Goal: Transaction & Acquisition: Purchase product/service

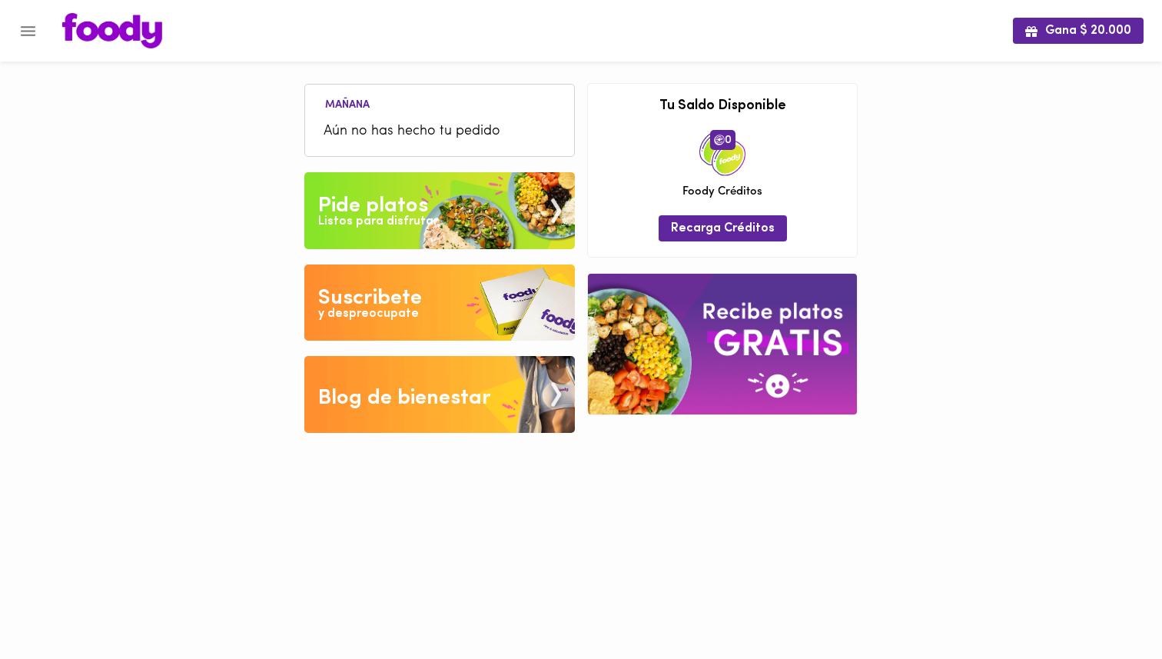
click at [434, 203] on img at bounding box center [439, 210] width 271 height 77
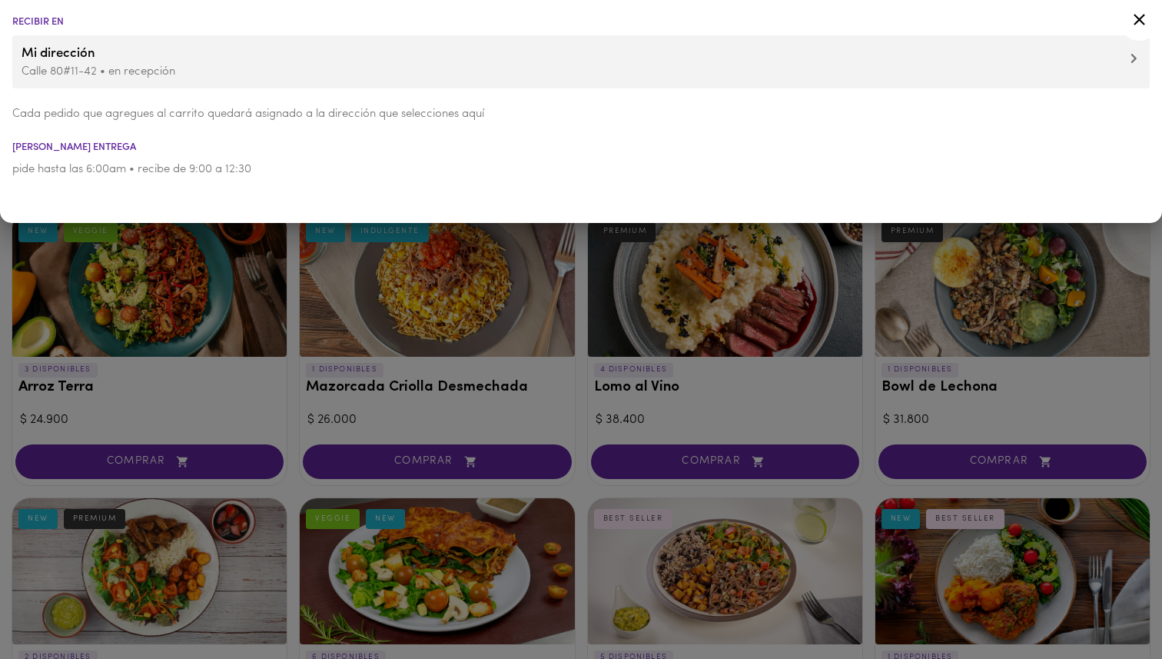
click at [208, 302] on div at bounding box center [581, 329] width 1162 height 659
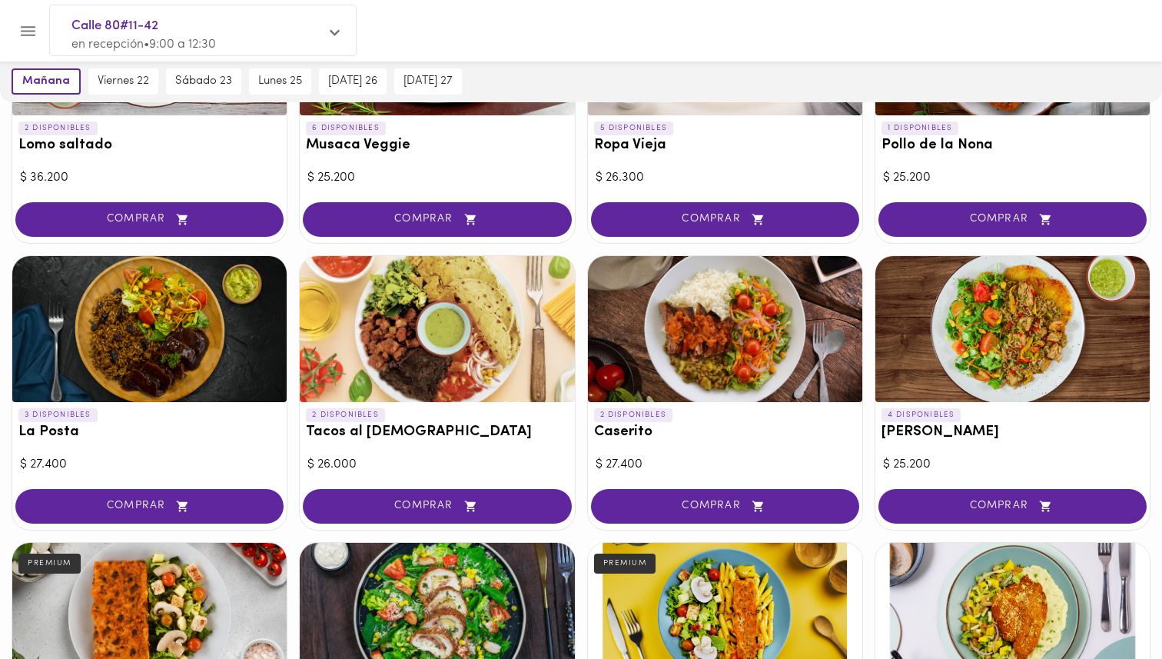
scroll to position [519, 0]
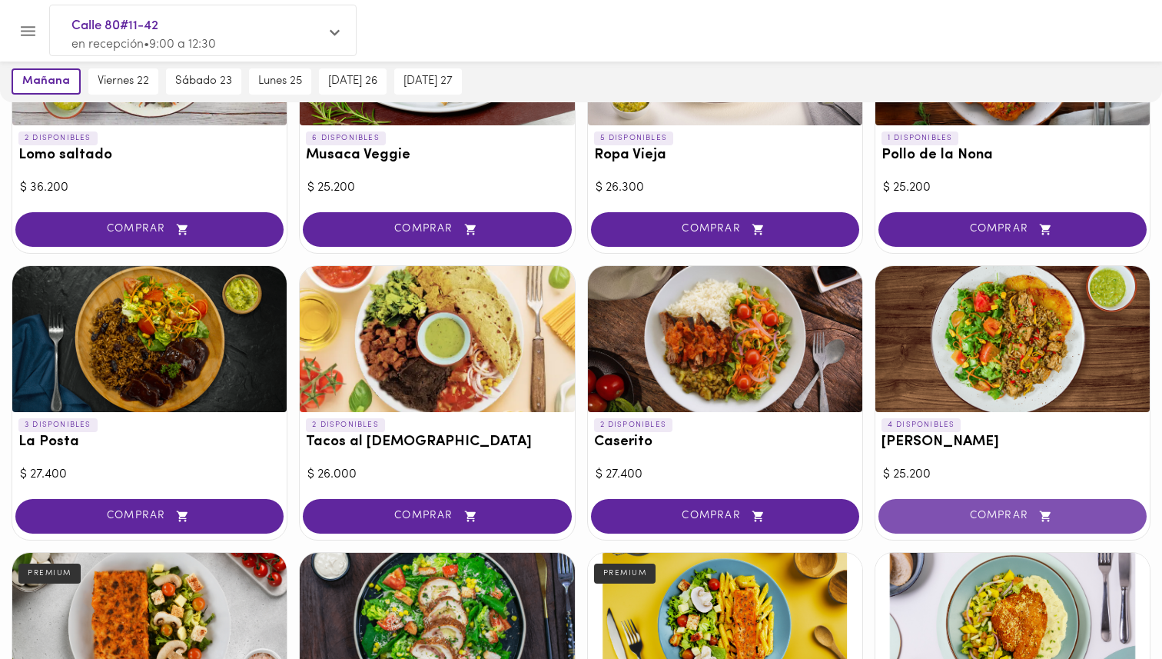
click at [976, 512] on span "COMPRAR" at bounding box center [1013, 516] width 230 height 13
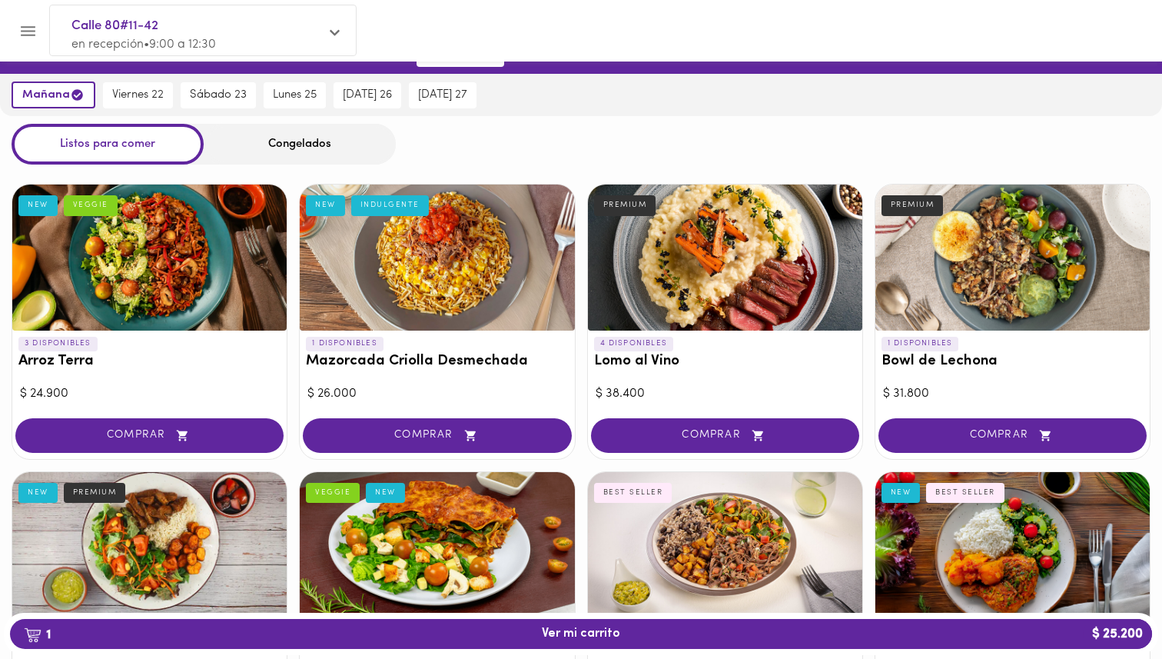
scroll to position [0, 0]
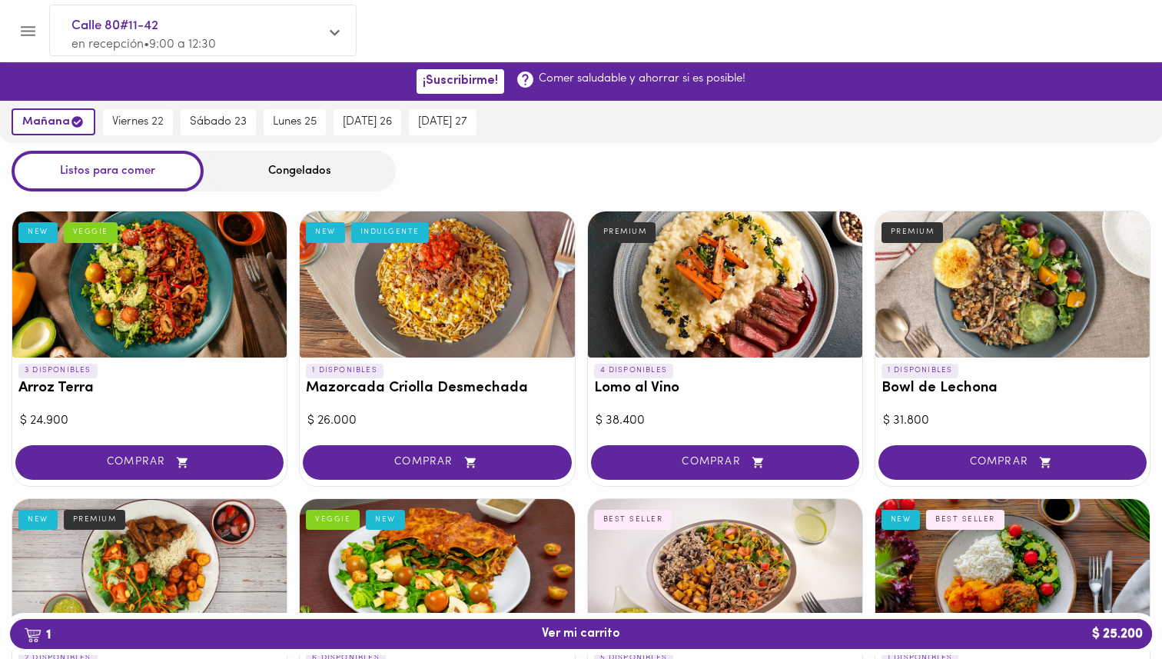
click at [247, 177] on div "Congelados" at bounding box center [300, 171] width 192 height 41
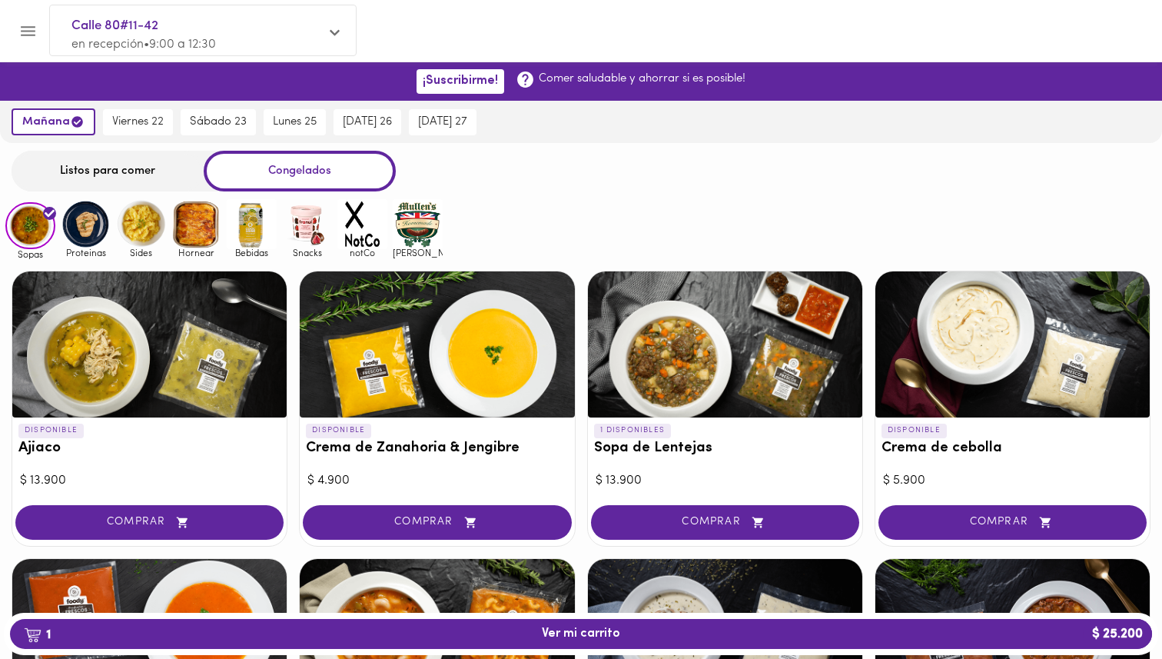
click at [81, 233] on img at bounding box center [86, 224] width 50 height 50
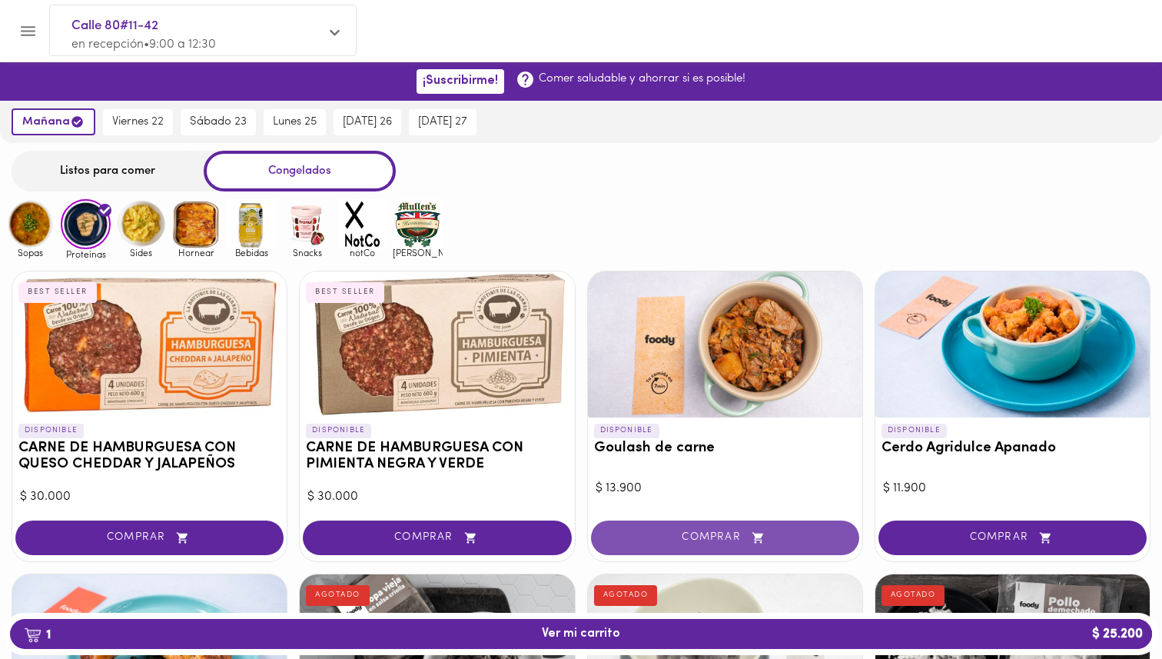
click at [686, 530] on button "COMPRAR" at bounding box center [725, 537] width 268 height 35
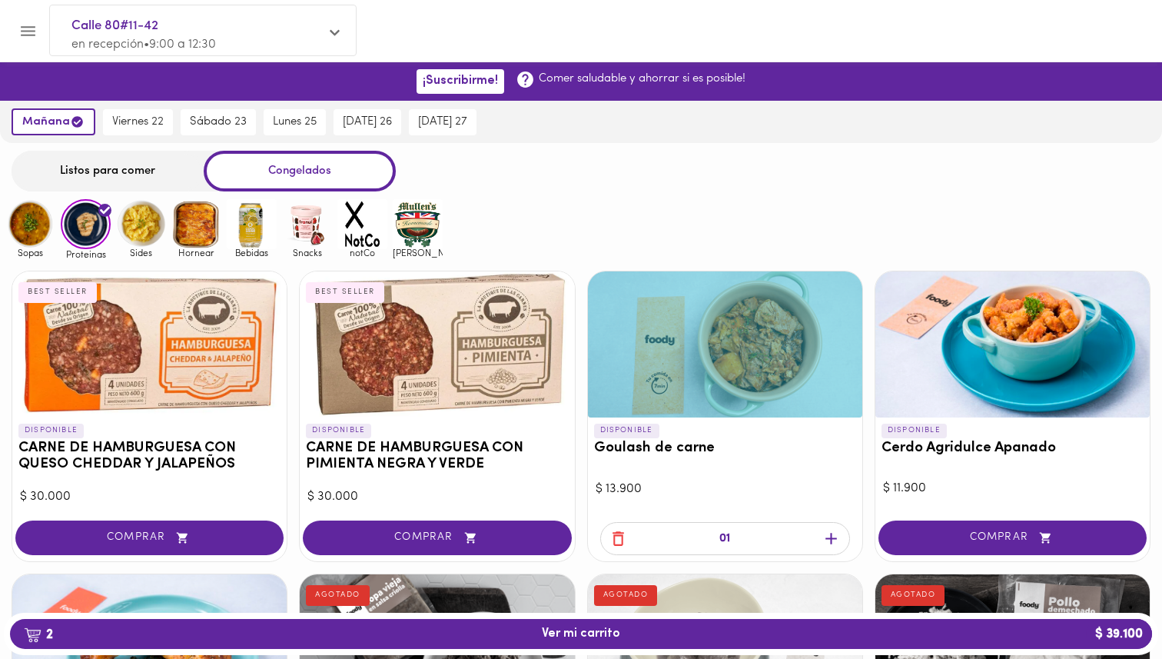
click at [154, 231] on img at bounding box center [141, 224] width 50 height 50
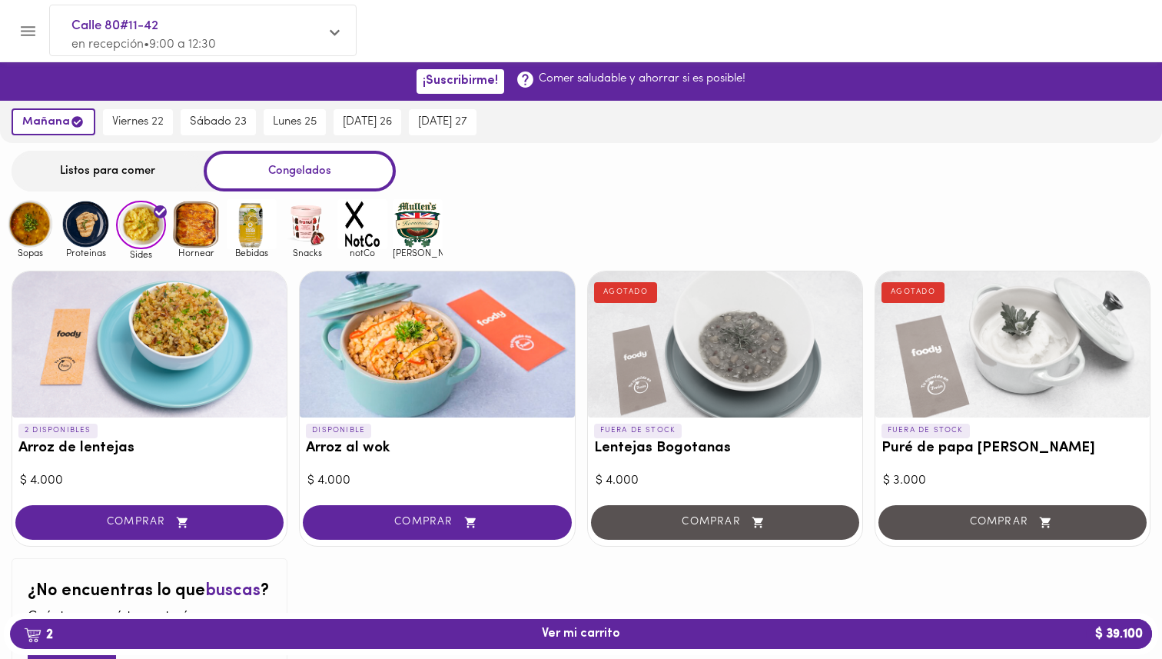
click at [200, 234] on img at bounding box center [196, 224] width 50 height 50
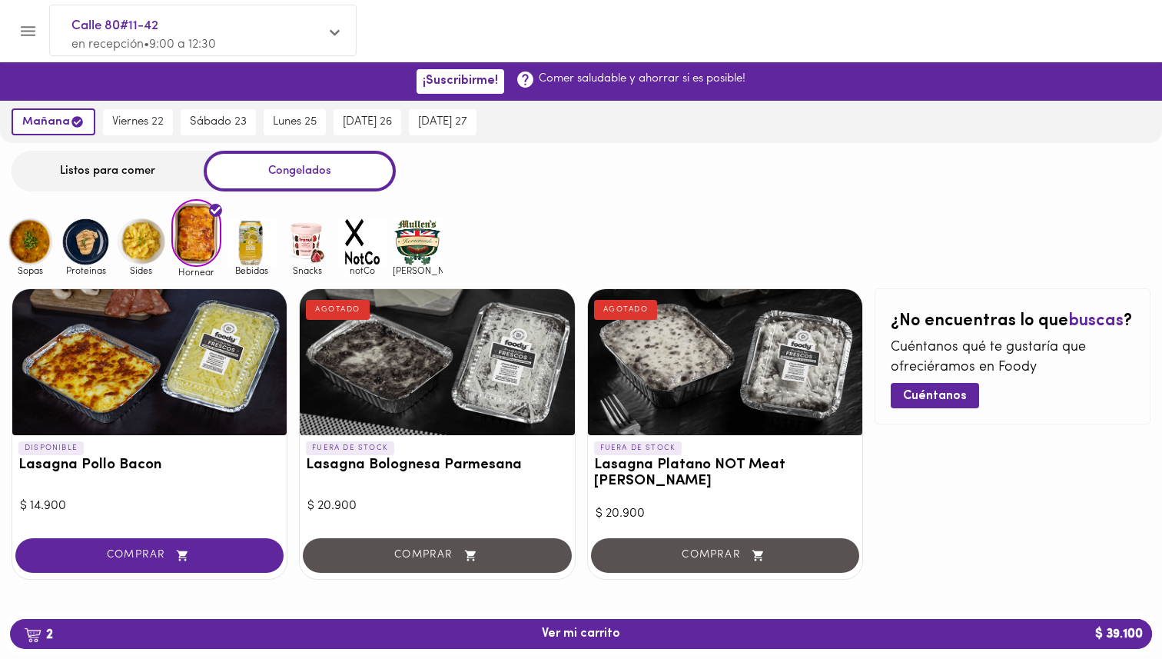
click at [247, 236] on img at bounding box center [252, 242] width 50 height 50
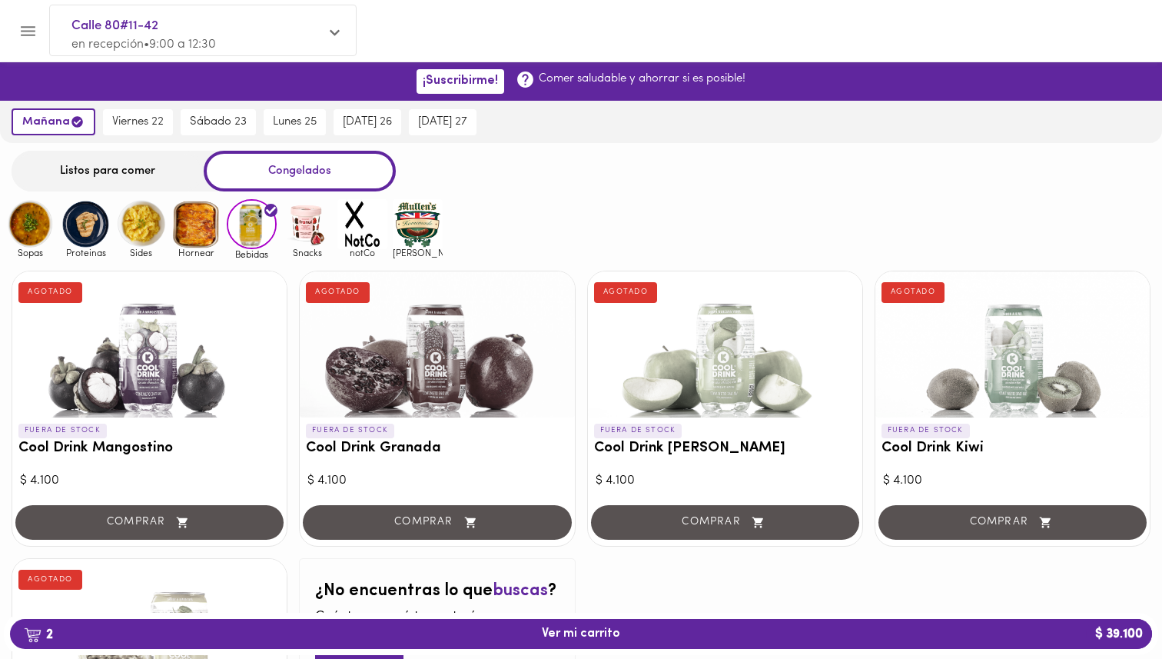
click at [309, 237] on img at bounding box center [307, 224] width 50 height 50
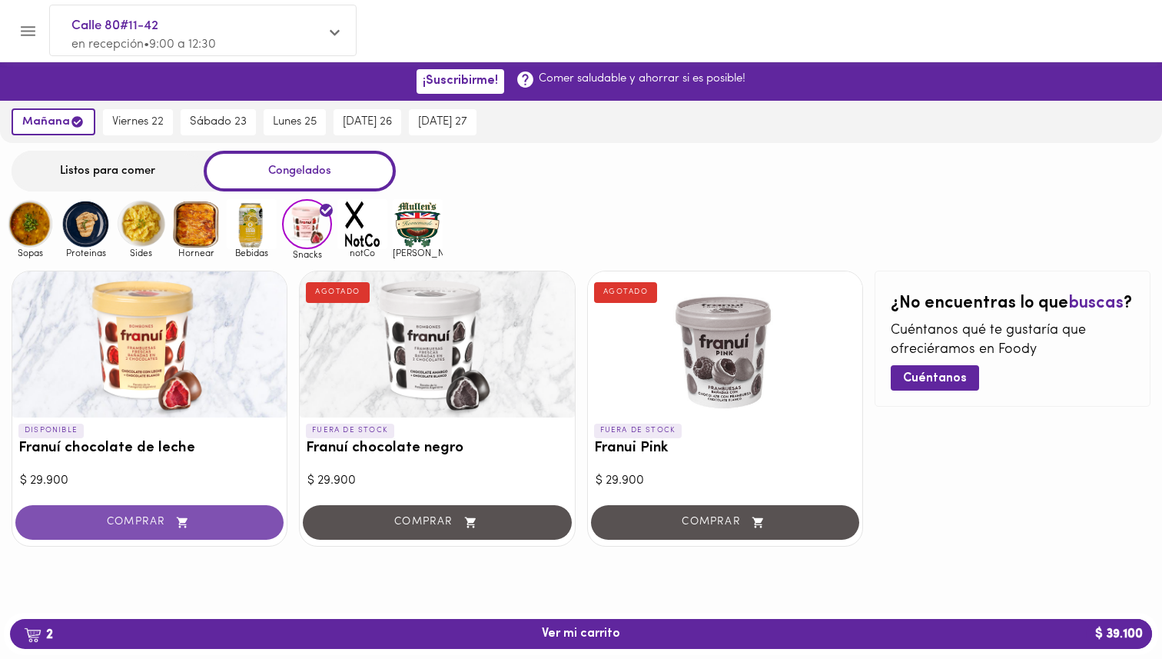
click at [185, 525] on icon "button" at bounding box center [182, 522] width 19 height 13
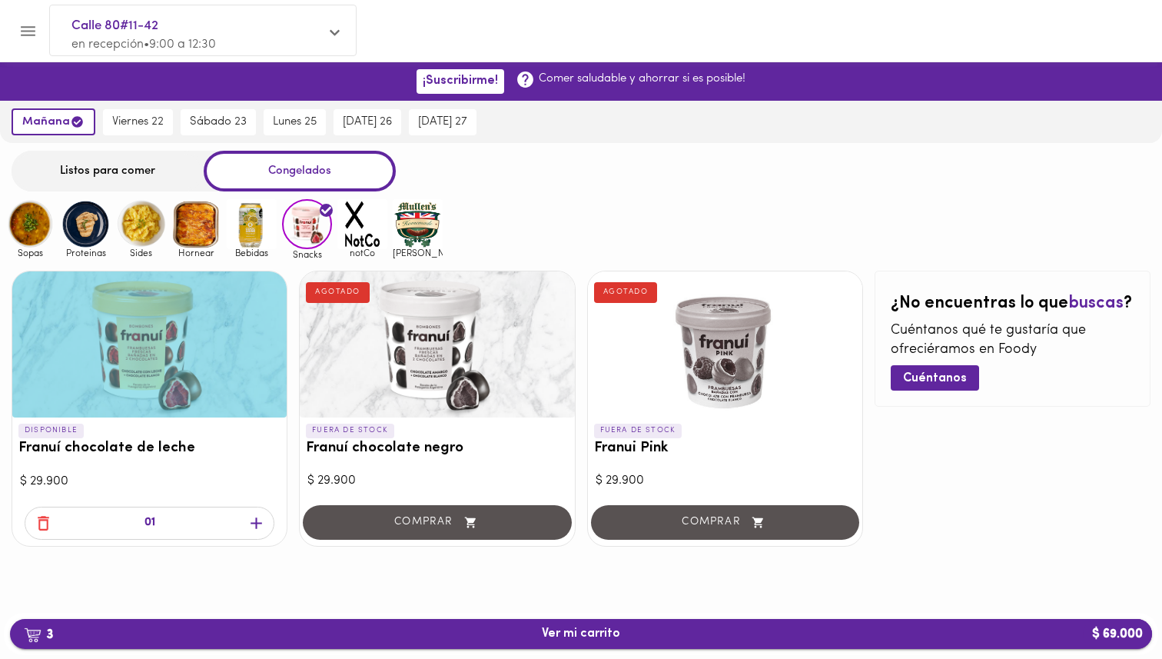
click at [575, 634] on span "3 Ver mi carrito $ 69.000" at bounding box center [581, 633] width 78 height 15
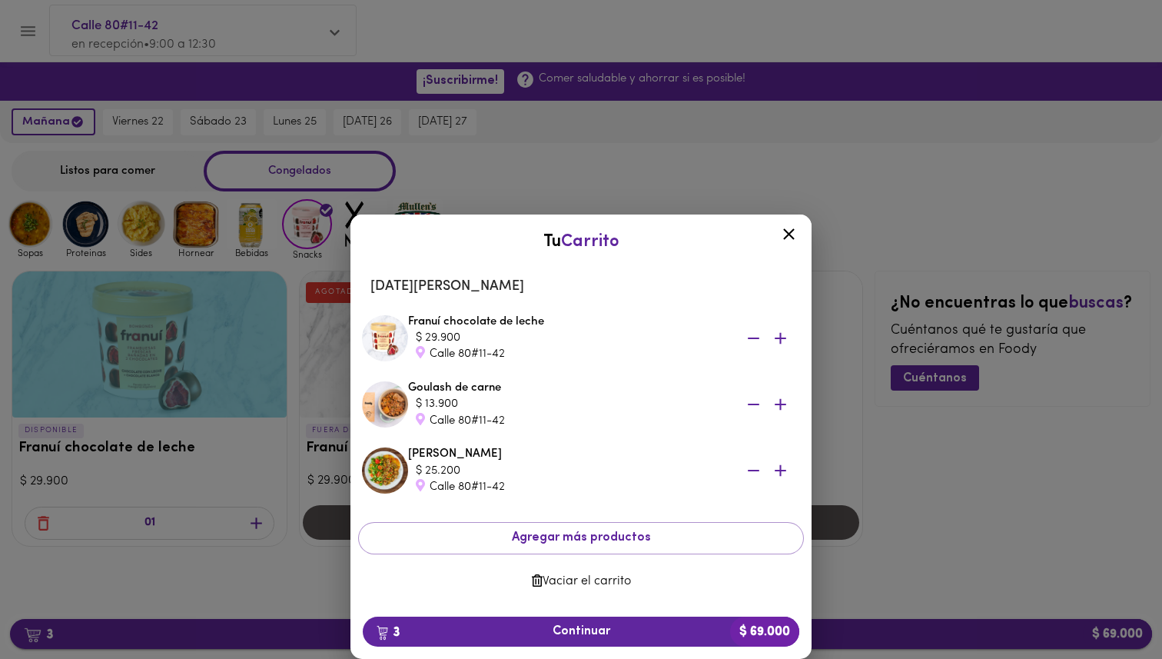
click at [575, 634] on span "3 Continuar $ 69.000" at bounding box center [581, 631] width 412 height 15
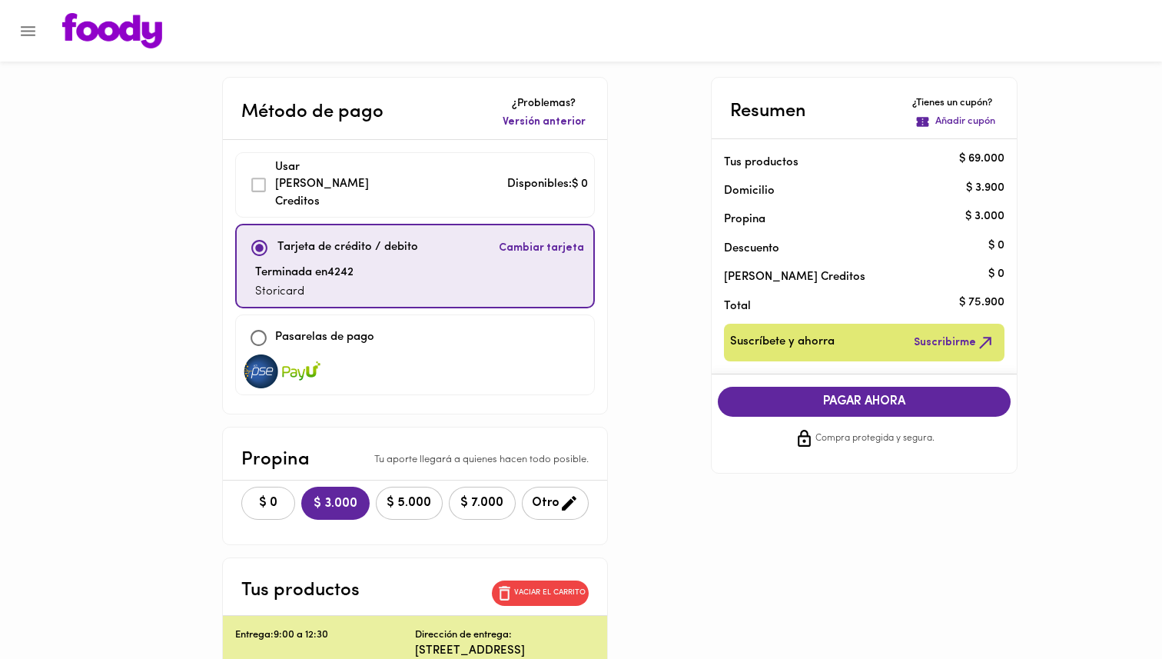
click at [254, 496] on span "$ 0" at bounding box center [268, 503] width 34 height 15
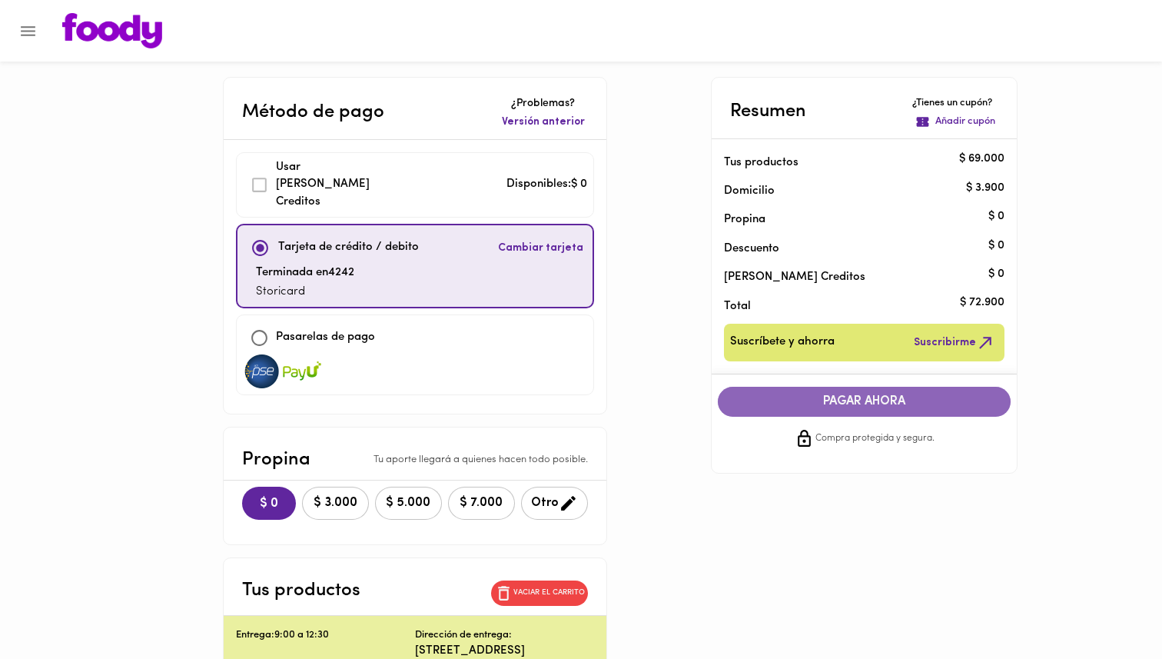
click at [832, 408] on span "PAGAR AHORA" at bounding box center [864, 401] width 263 height 15
